Goal: Information Seeking & Learning: Find specific page/section

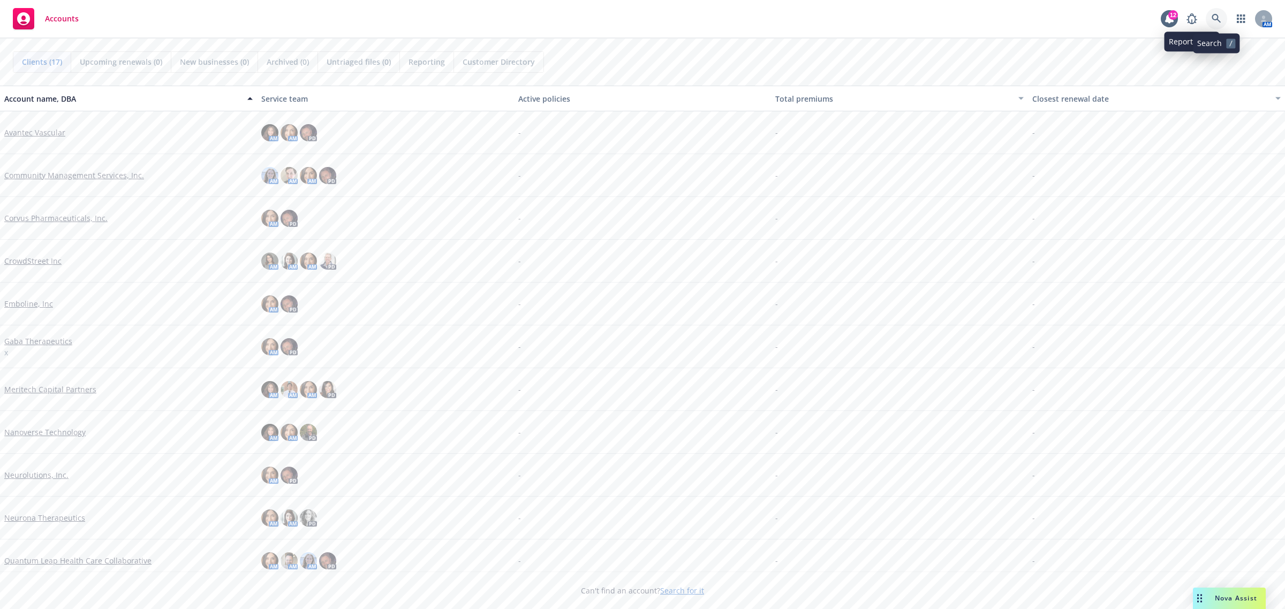
click at [1210, 16] on link at bounding box center [1216, 18] width 21 height 21
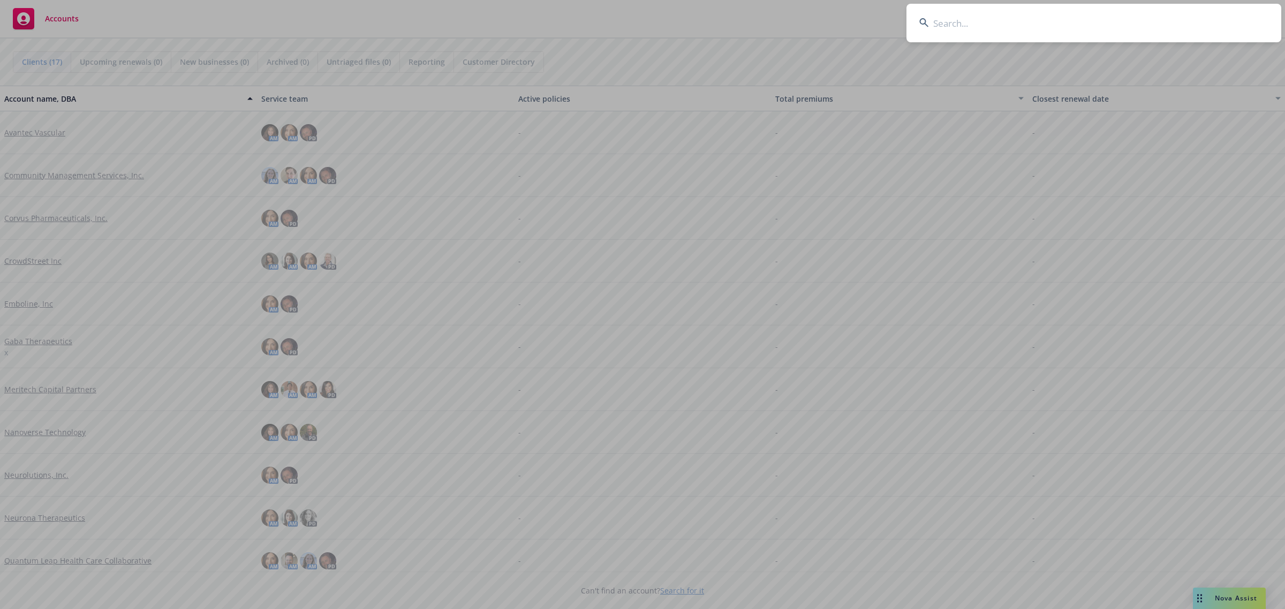
click at [1119, 27] on input at bounding box center [1093, 23] width 375 height 39
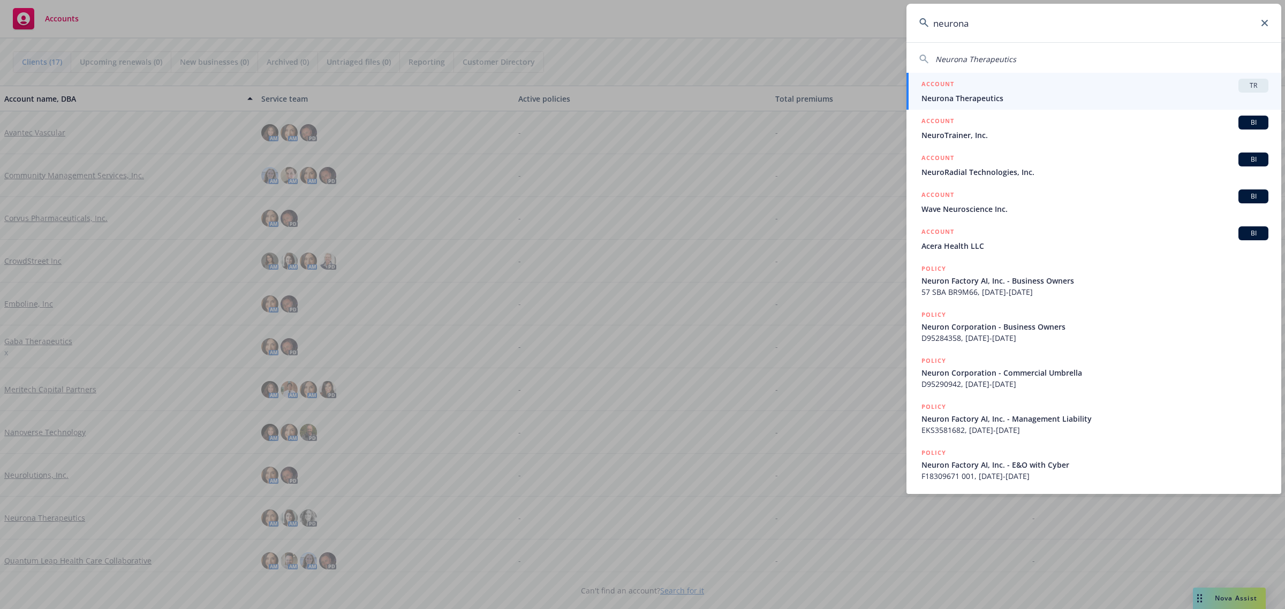
type input "neurona"
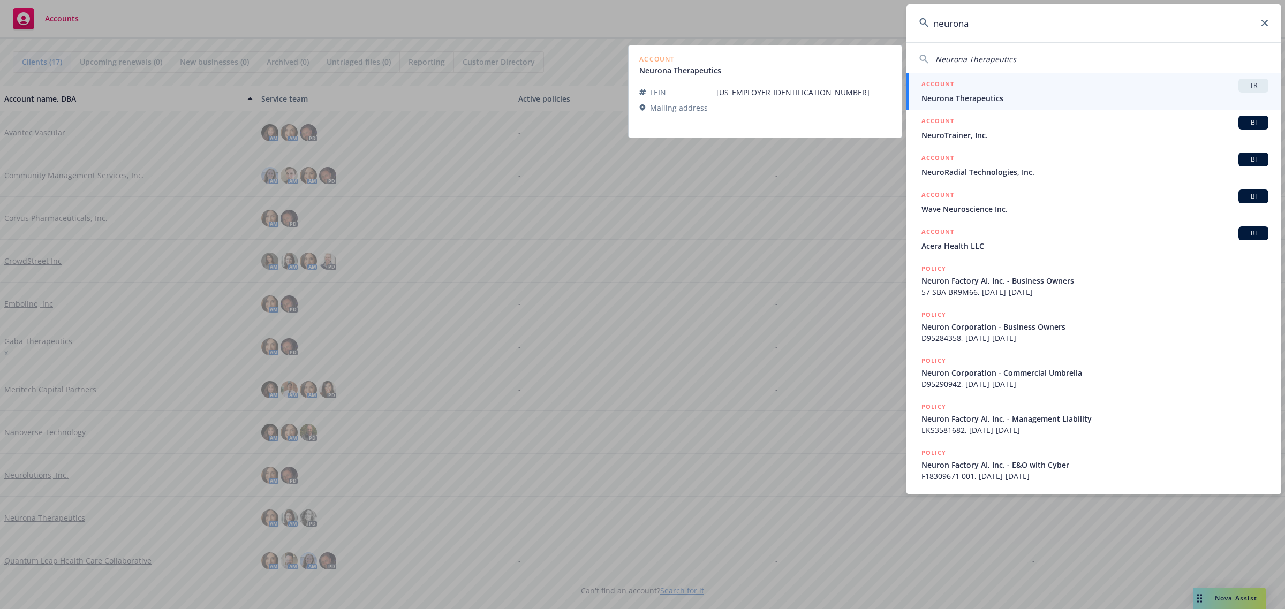
click at [1126, 90] on div "ACCOUNT TR" at bounding box center [1094, 86] width 347 height 14
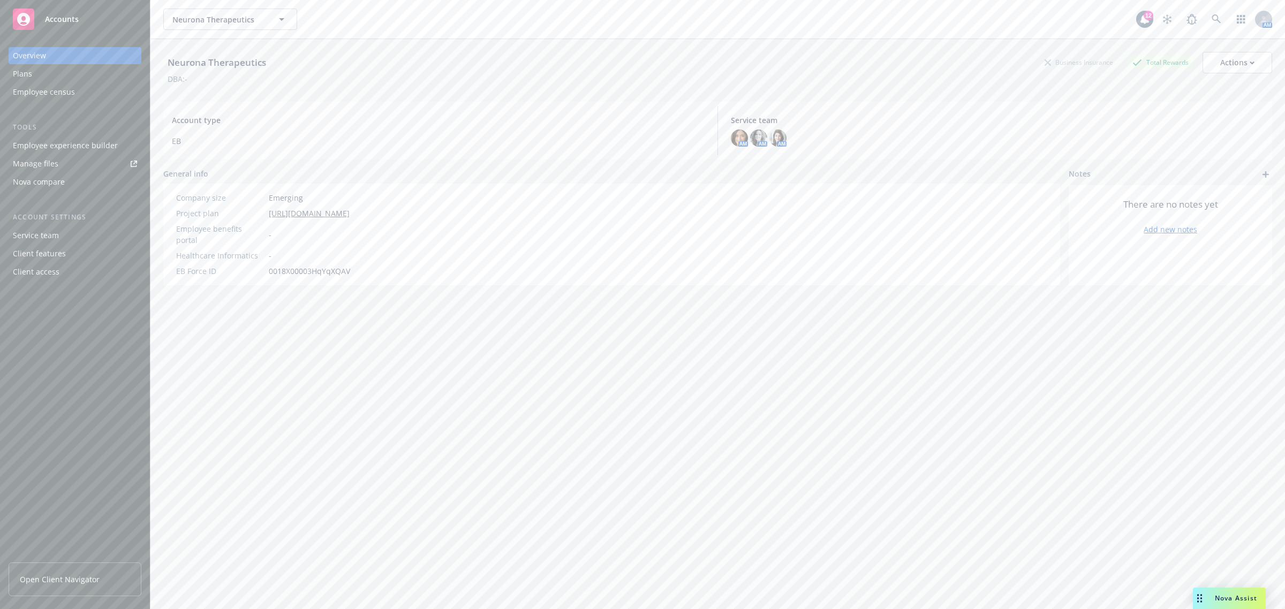
click at [91, 577] on span "Open Client Navigator" at bounding box center [60, 579] width 80 height 11
click at [1211, 22] on icon at bounding box center [1216, 19] width 10 height 10
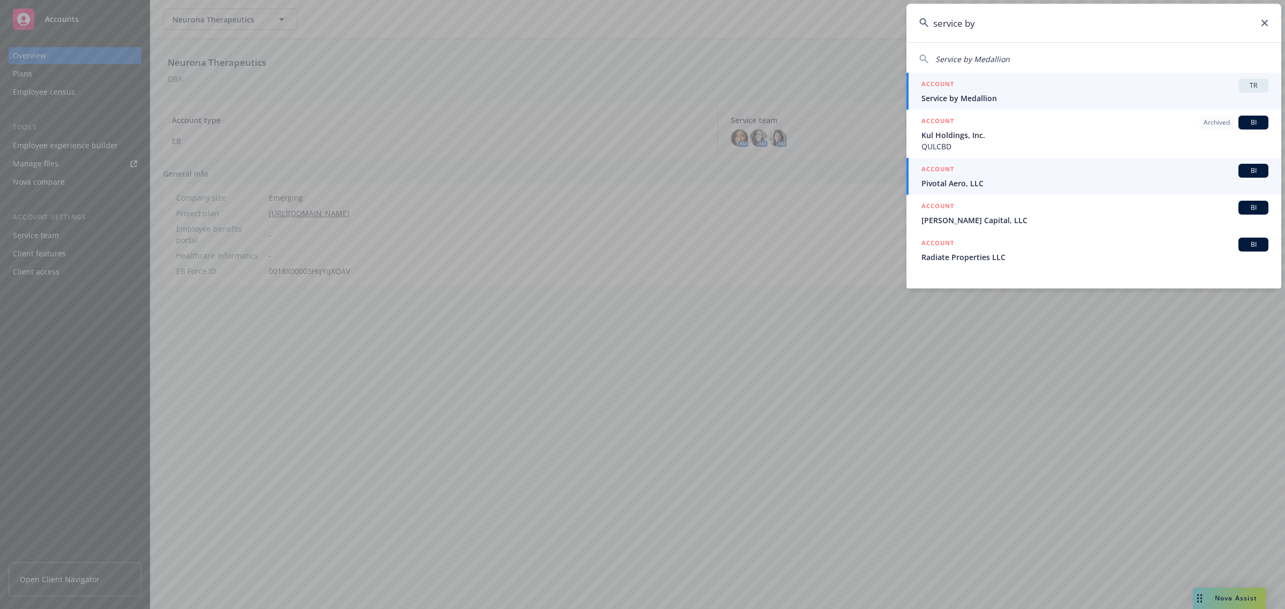
type input "service by"
click at [1146, 95] on span "Service by Medallion" at bounding box center [1094, 98] width 347 height 11
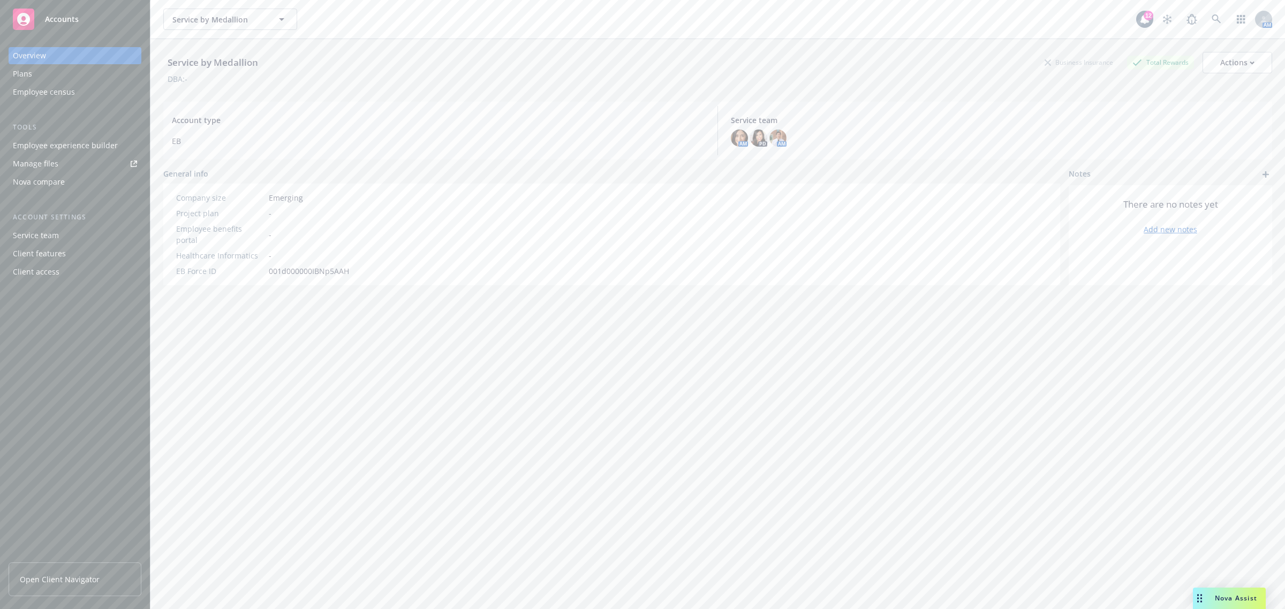
click at [1000, 362] on div "Service by Medallion Business Insurance Total Rewards Actions DBA: - Account ty…" at bounding box center [717, 337] width 1109 height 596
click at [1211, 17] on icon at bounding box center [1216, 19] width 10 height 10
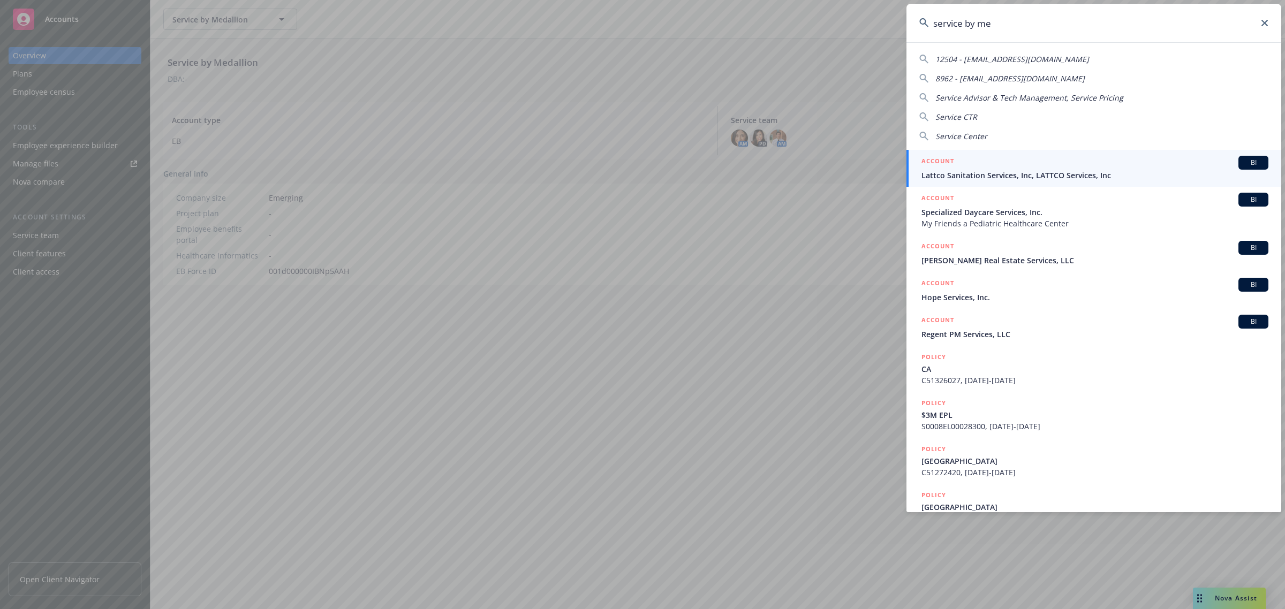
type input "service by med"
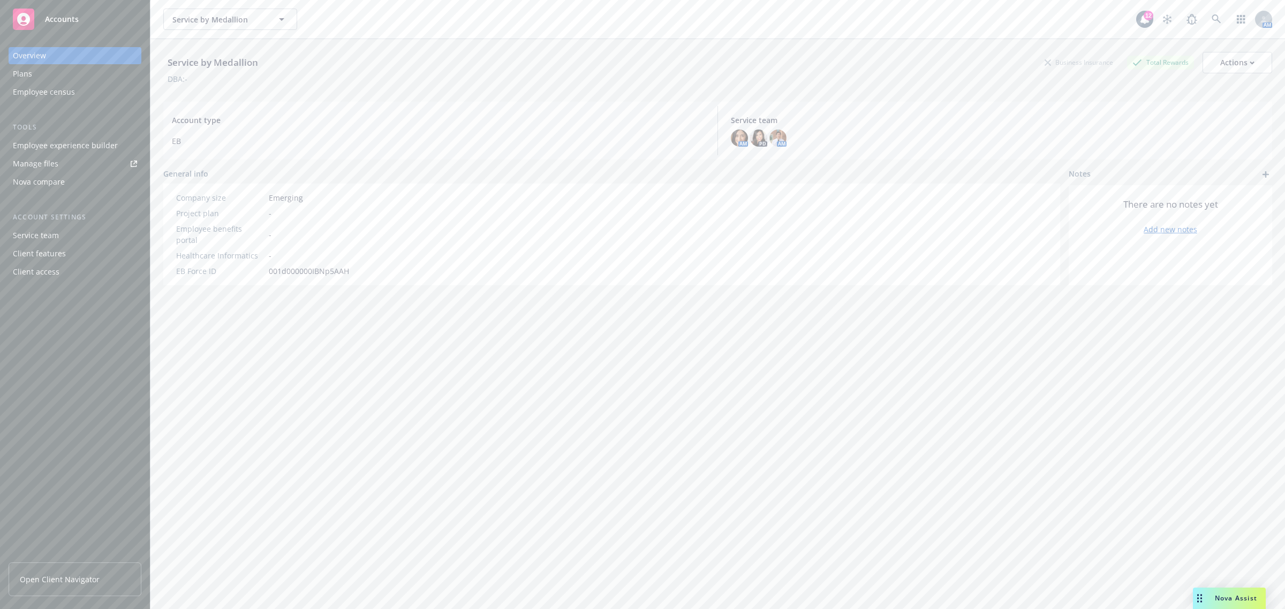
click at [44, 582] on span "Open Client Navigator" at bounding box center [60, 579] width 80 height 11
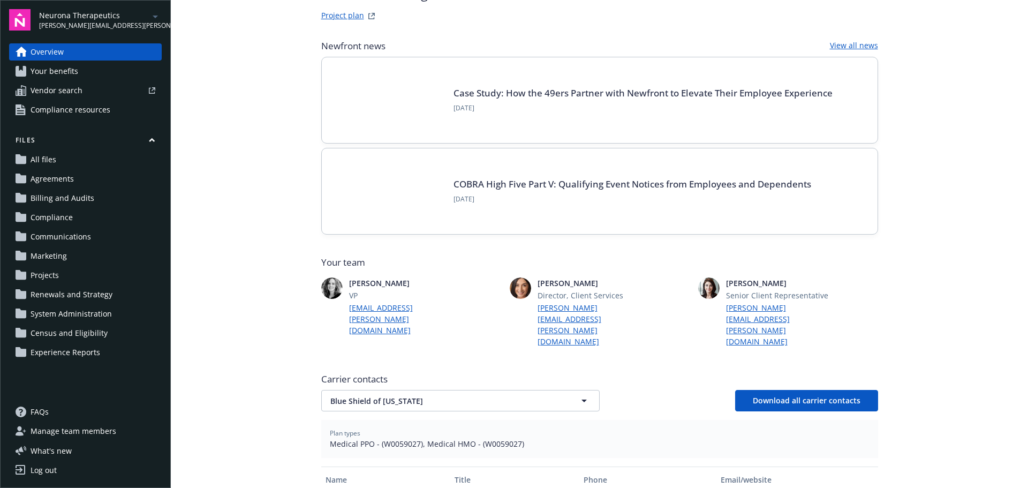
scroll to position [214, 0]
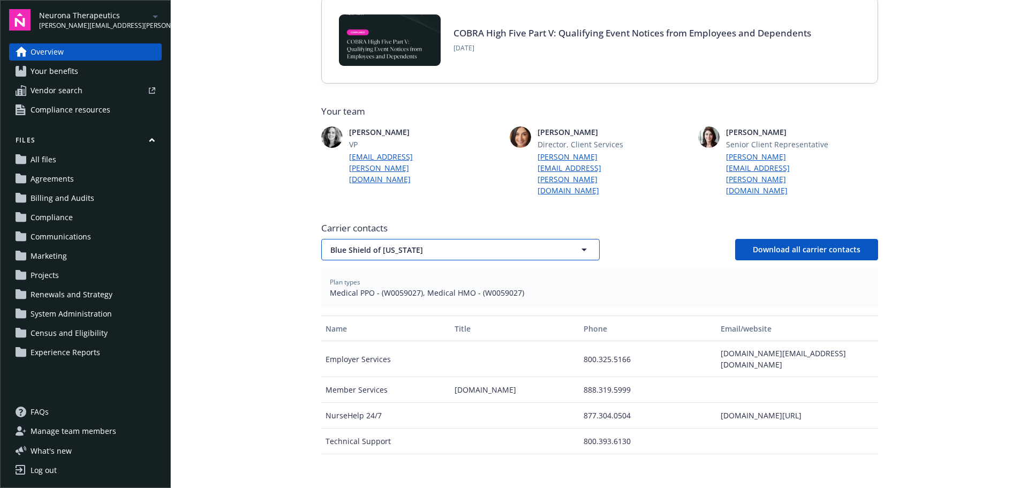
click at [422, 244] on span "Blue Shield of [US_STATE]" at bounding box center [441, 249] width 223 height 11
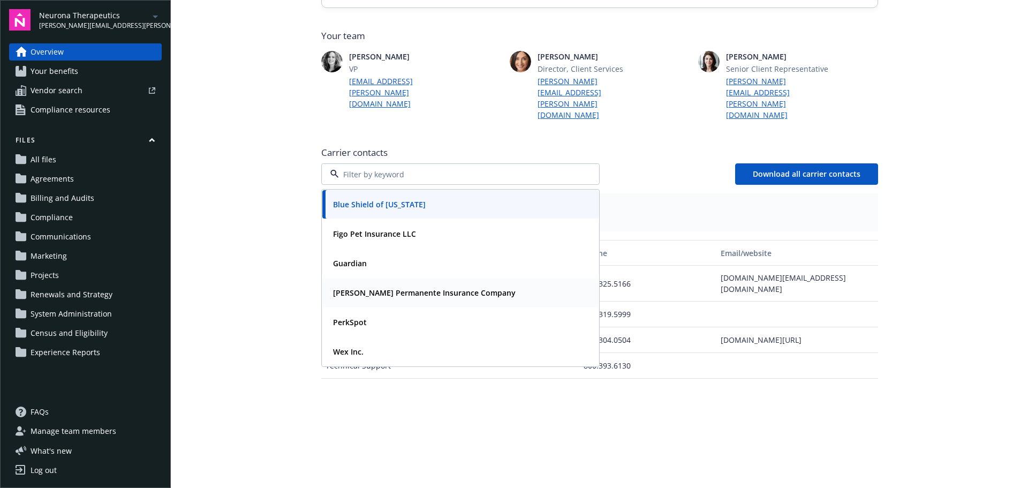
scroll to position [321, 0]
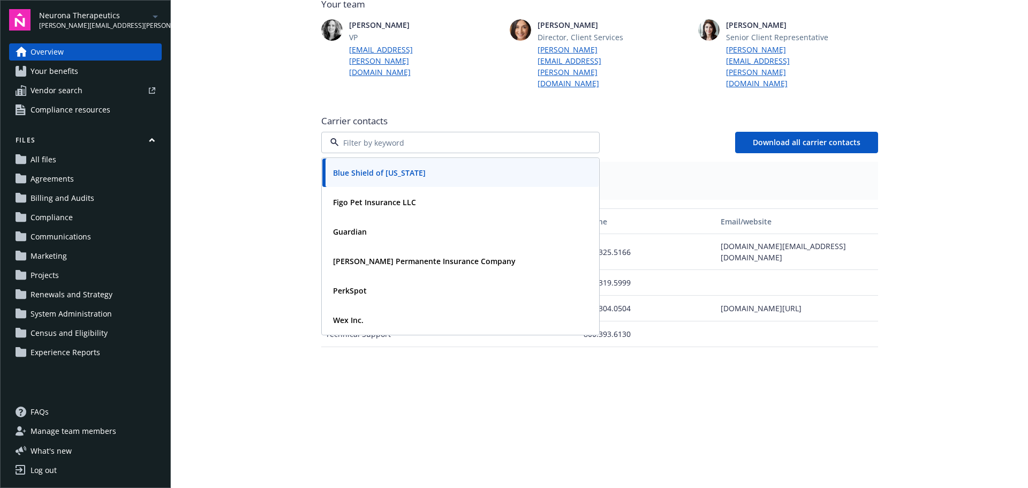
click at [400, 336] on div "Name Title Phone Email/website Employer Services 800.325.5166 [DOMAIN_NAME][EMA…" at bounding box center [599, 340] width 557 height 265
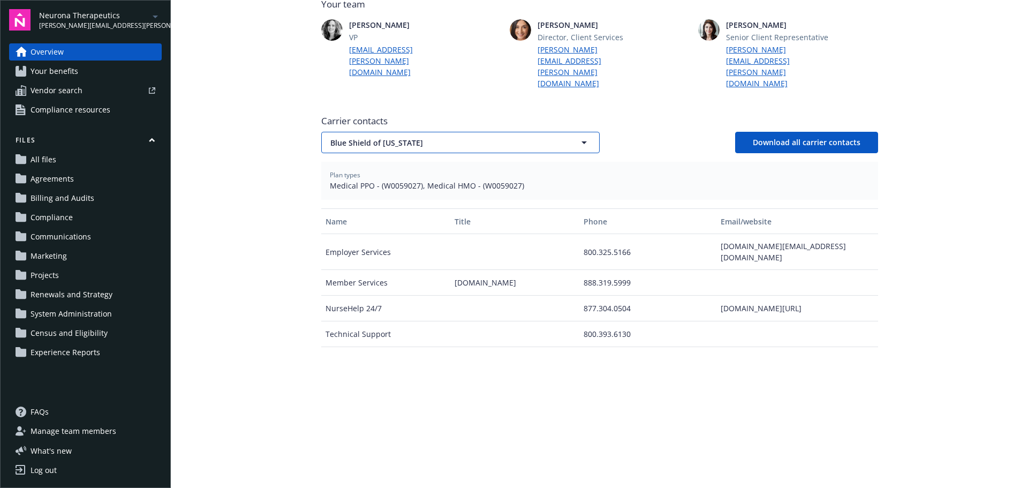
click at [423, 137] on span "Blue Shield of [US_STATE]" at bounding box center [441, 142] width 223 height 11
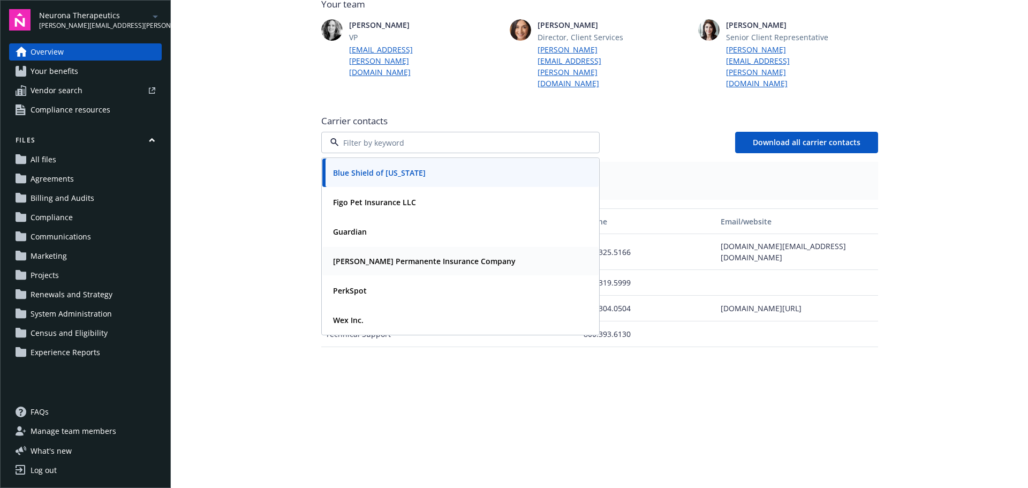
click at [374, 256] on strong "[PERSON_NAME] Permanente Insurance Company" at bounding box center [424, 261] width 183 height 10
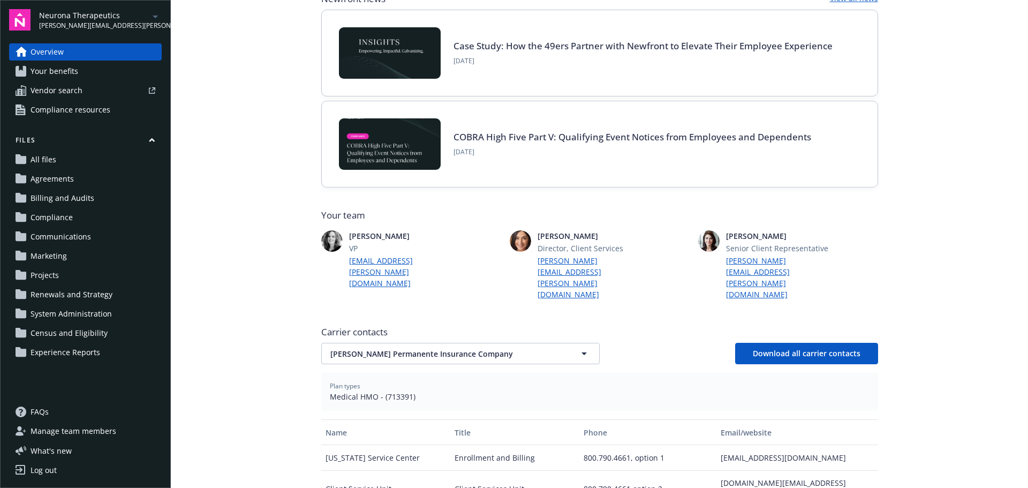
scroll to position [0, 0]
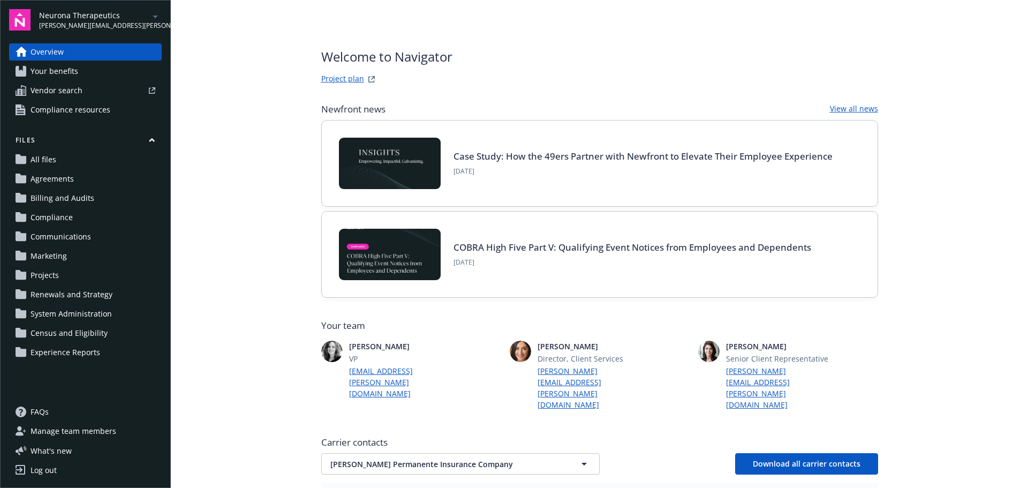
click at [127, 19] on div "Neurona Therapeutics [PERSON_NAME][EMAIL_ADDRESS][PERSON_NAME][DOMAIN_NAME]" at bounding box center [100, 20] width 123 height 21
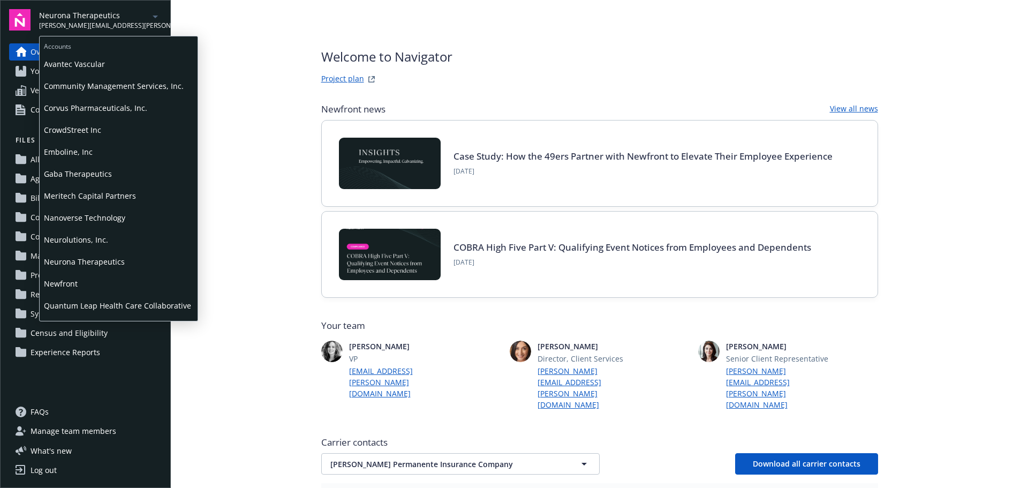
click at [88, 190] on span "Meritech Capital Partners" at bounding box center [118, 196] width 149 height 22
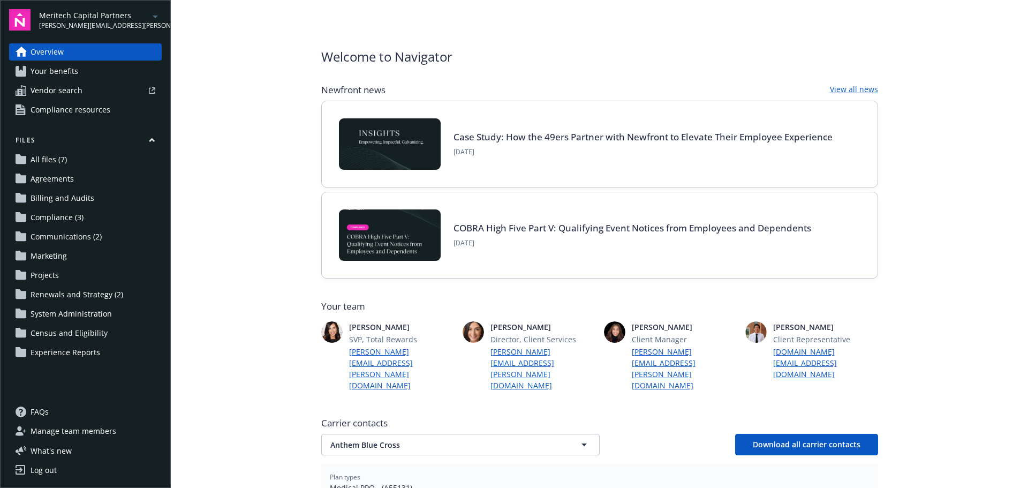
click at [113, 298] on span "Renewals and Strategy (2)" at bounding box center [77, 294] width 93 height 17
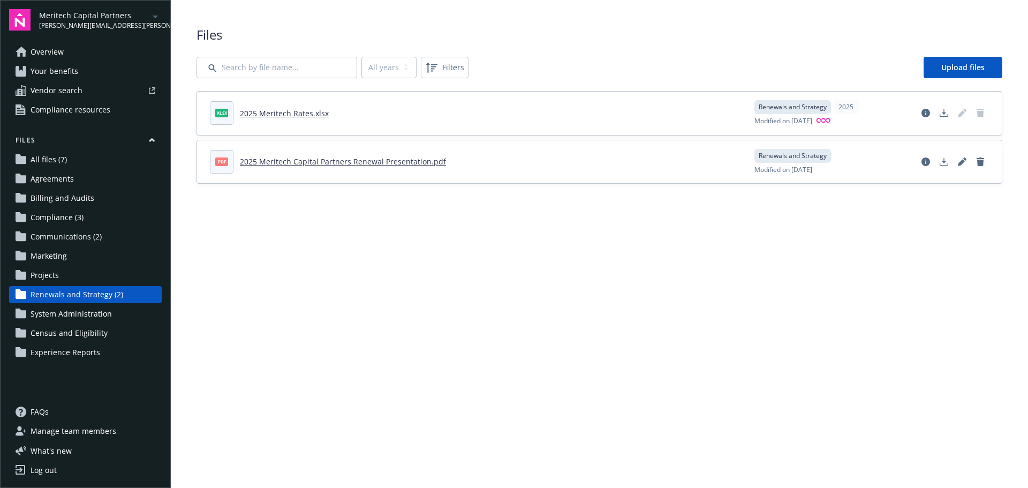
click at [90, 238] on span "Communications (2)" at bounding box center [66, 236] width 71 height 17
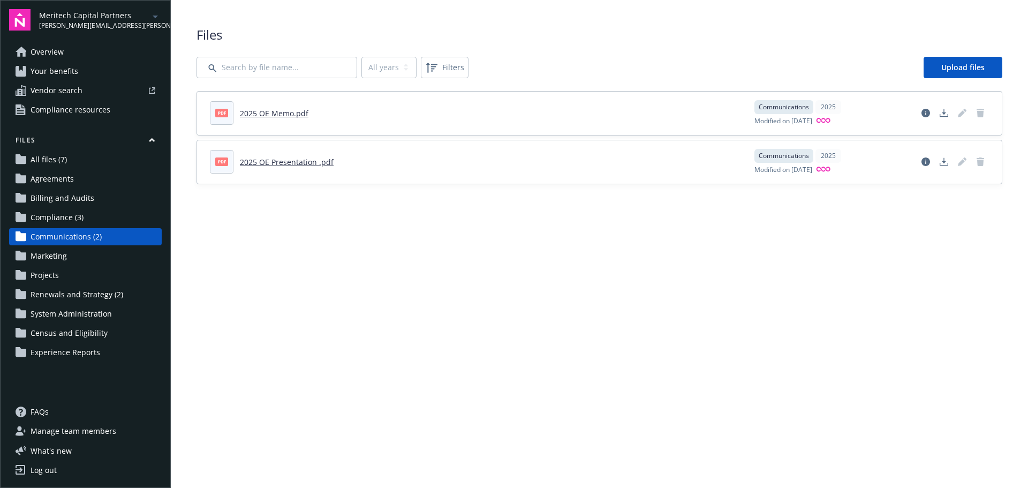
click at [79, 218] on span "Compliance (3)" at bounding box center [57, 217] width 53 height 17
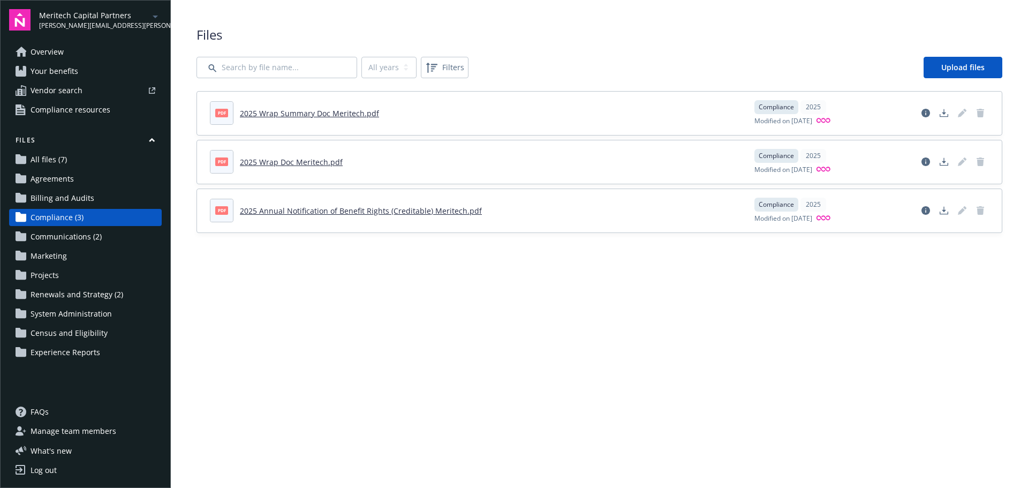
click at [70, 21] on span "[PERSON_NAME][EMAIL_ADDRESS][PERSON_NAME][DOMAIN_NAME]" at bounding box center [94, 26] width 110 height 10
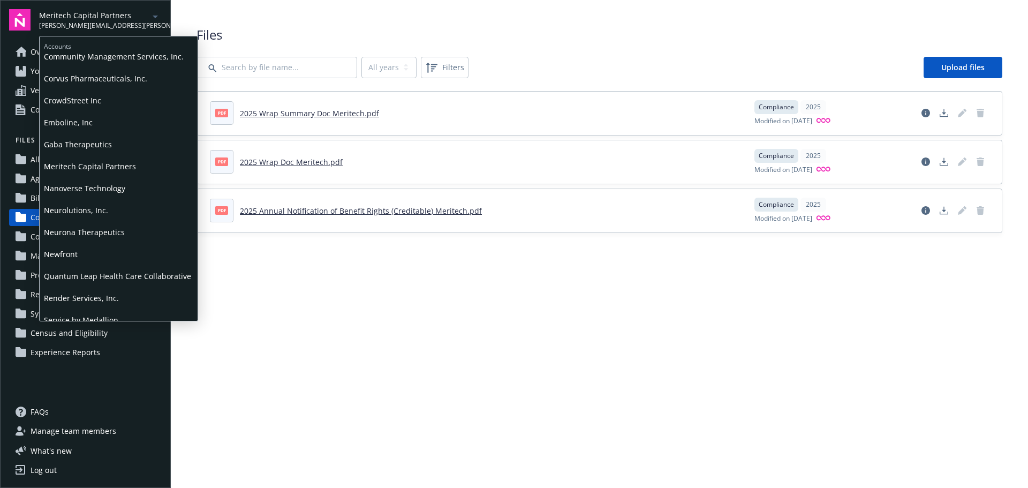
scroll to position [107, 0]
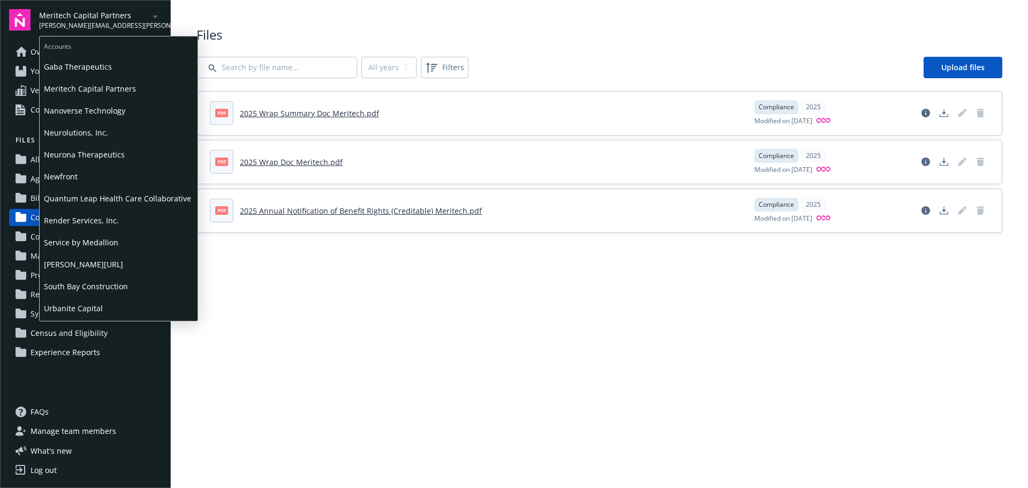
click at [82, 239] on span "Service by Medallion" at bounding box center [118, 242] width 149 height 22
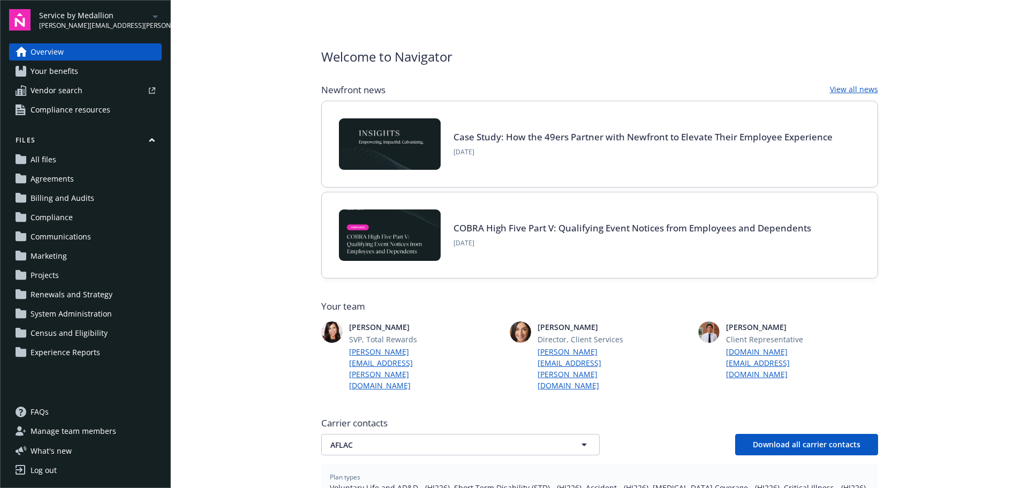
click at [87, 236] on span "Communications" at bounding box center [61, 236] width 60 height 17
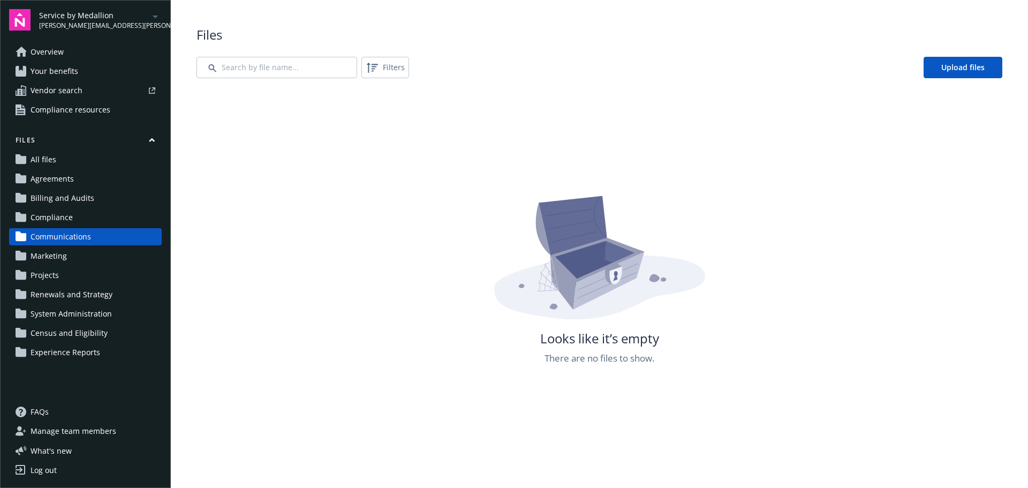
click at [69, 294] on span "Renewals and Strategy" at bounding box center [72, 294] width 82 height 17
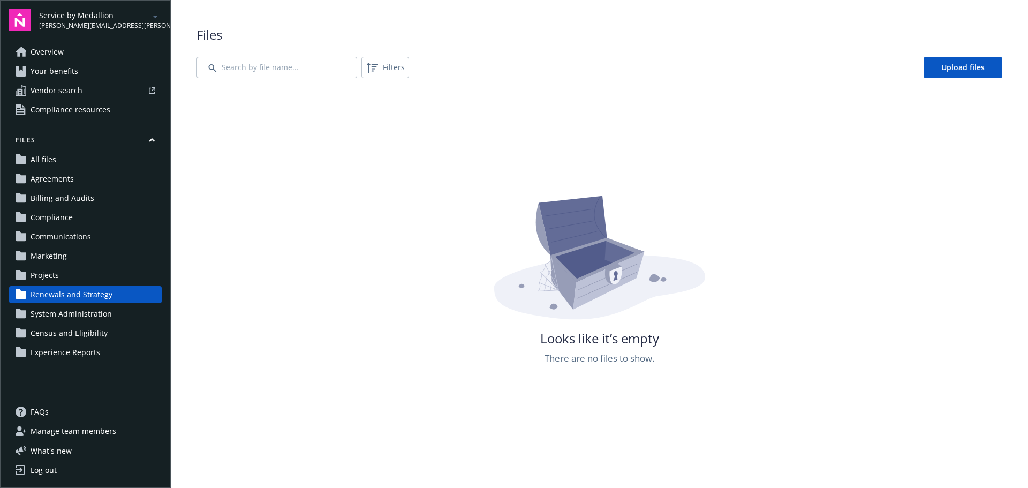
click at [60, 54] on span "Overview" at bounding box center [47, 51] width 33 height 17
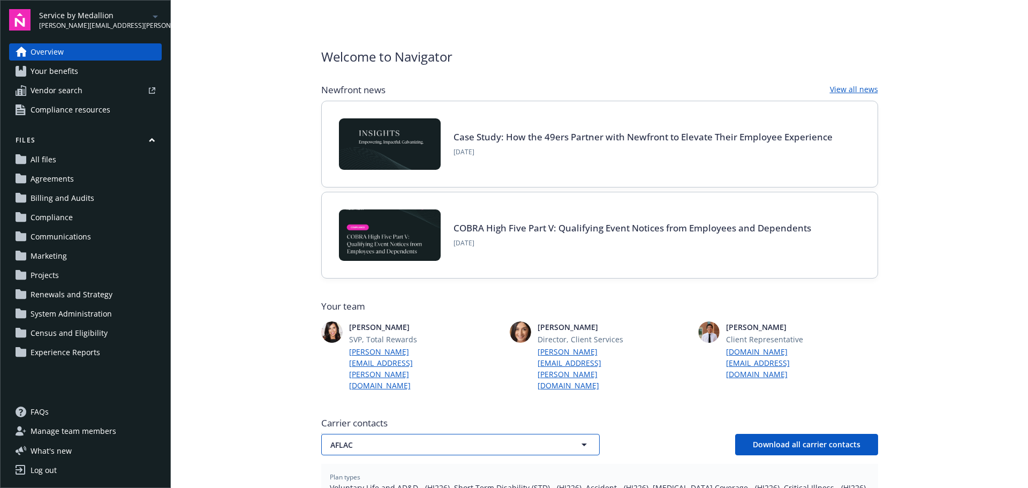
click at [456, 434] on button "AFLAC" at bounding box center [460, 444] width 278 height 21
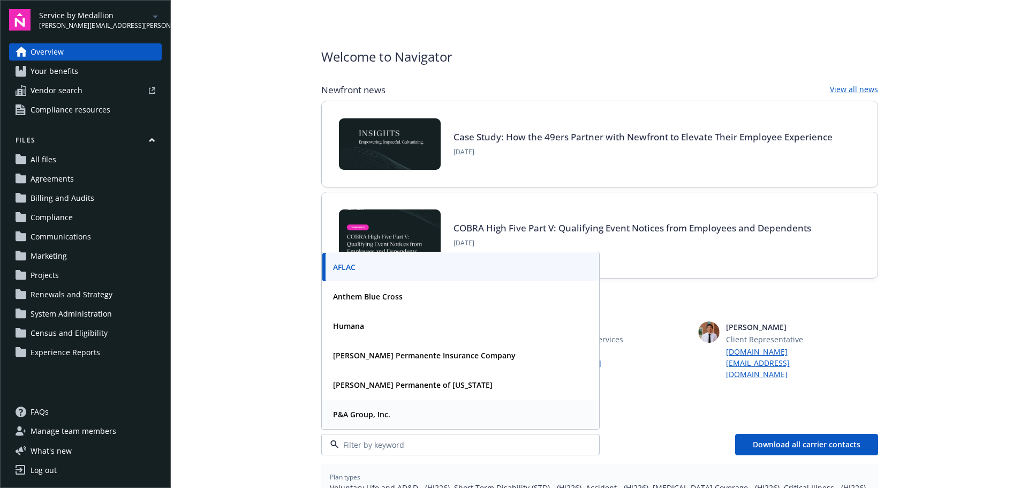
click at [378, 409] on strong "P&A Group, Inc." at bounding box center [361, 414] width 57 height 10
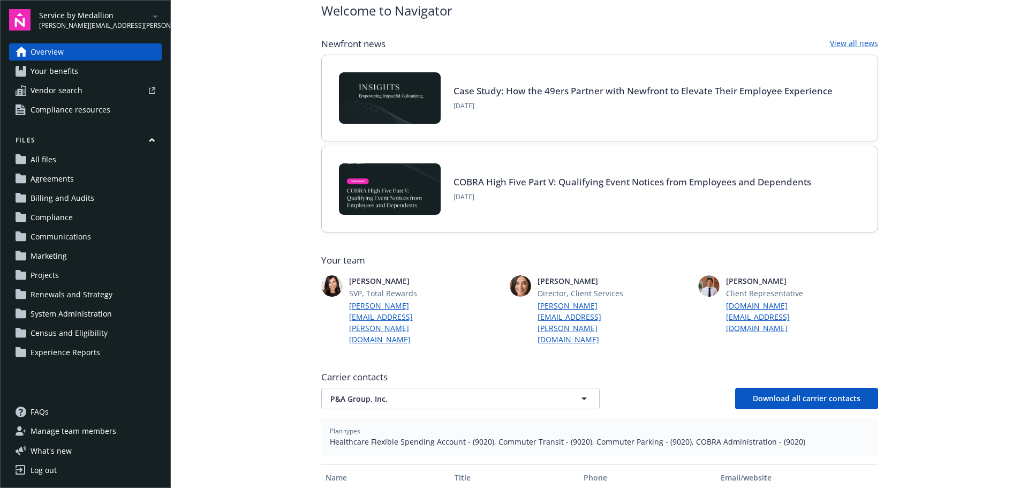
scroll to position [161, 0]
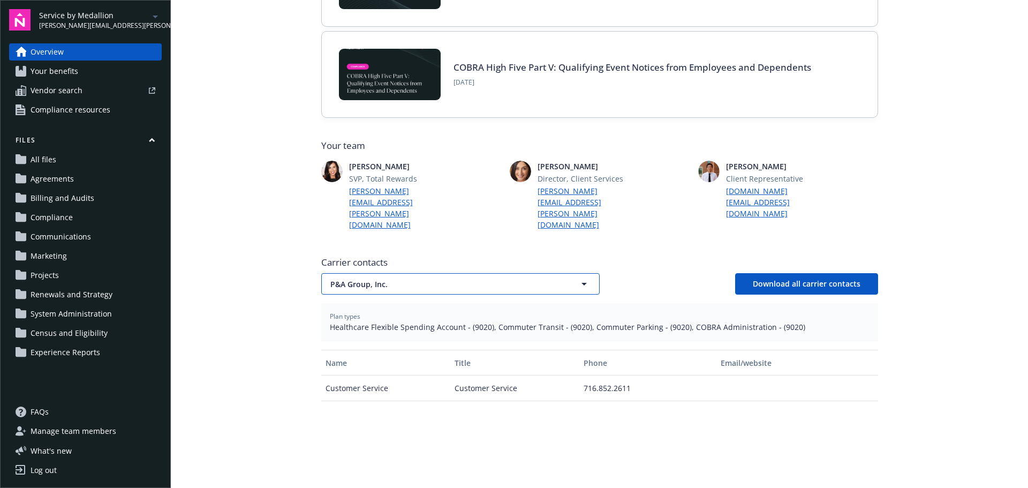
click at [372, 278] on span "P&A Group, Inc." at bounding box center [441, 283] width 223 height 11
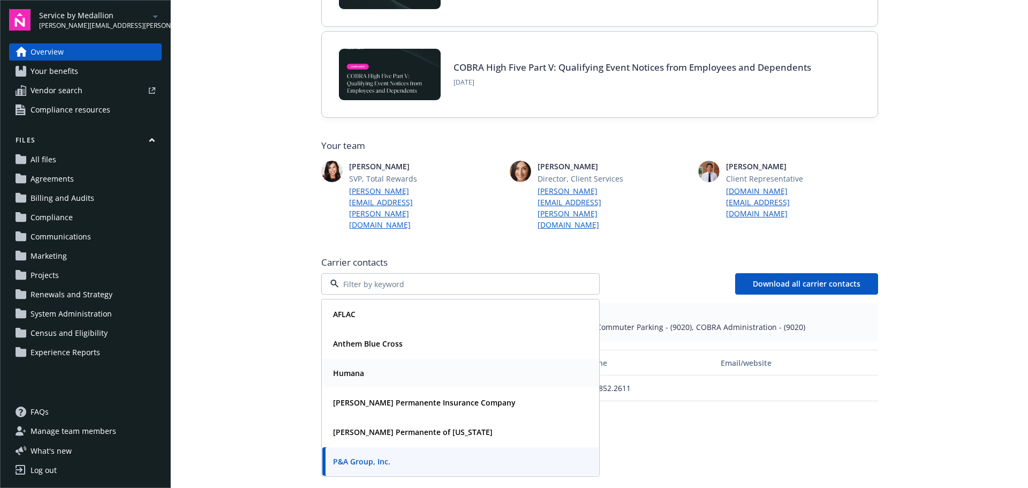
click at [361, 365] on div "Humana" at bounding box center [347, 373] width 37 height 16
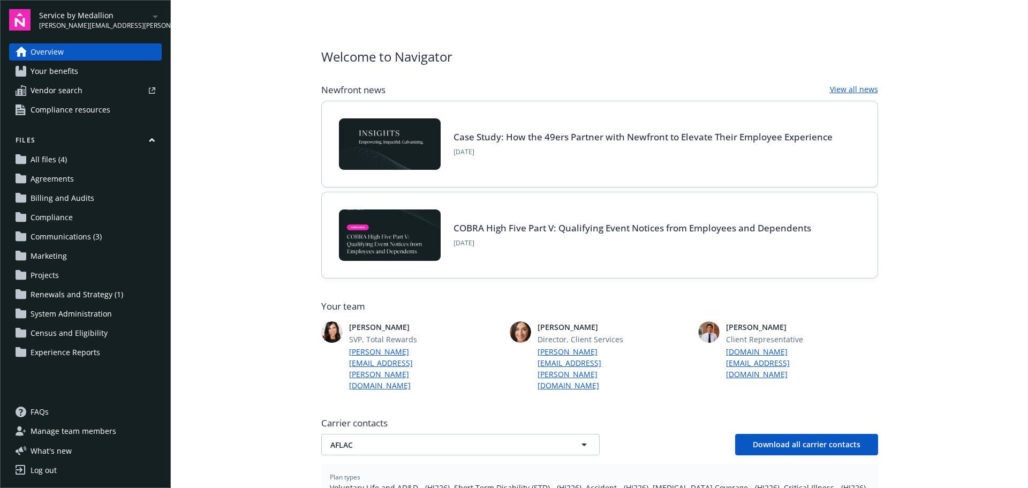
click at [67, 240] on span "Communications (3)" at bounding box center [66, 236] width 71 height 17
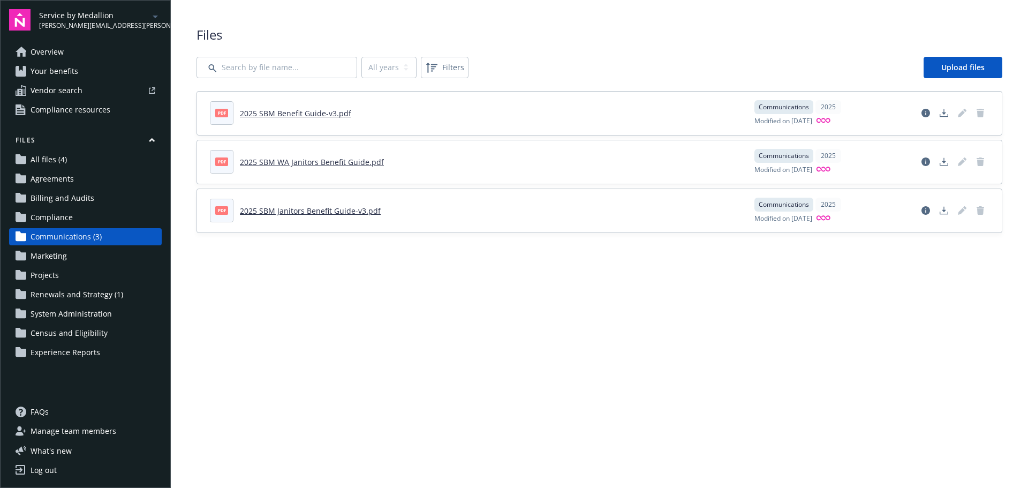
click at [81, 291] on span "Renewals and Strategy (1)" at bounding box center [77, 294] width 93 height 17
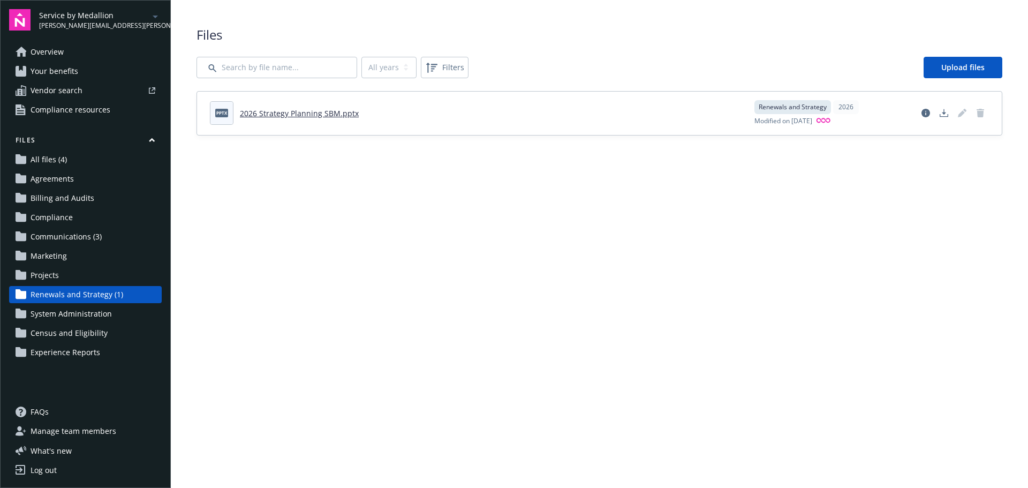
click at [84, 236] on span "Communications (3)" at bounding box center [66, 236] width 71 height 17
